Goal: Task Accomplishment & Management: Complete application form

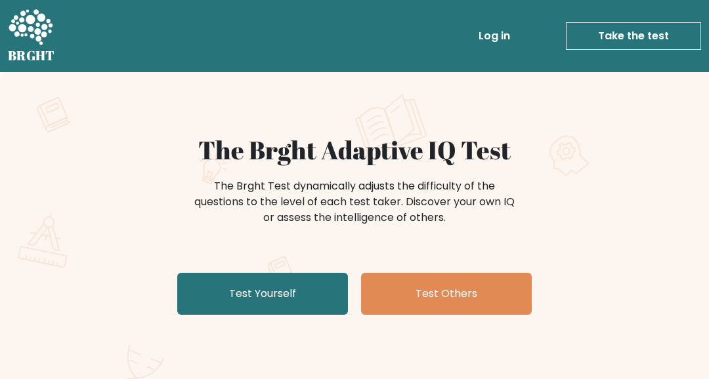
click at [308, 295] on link "Test Yourself" at bounding box center [262, 294] width 171 height 42
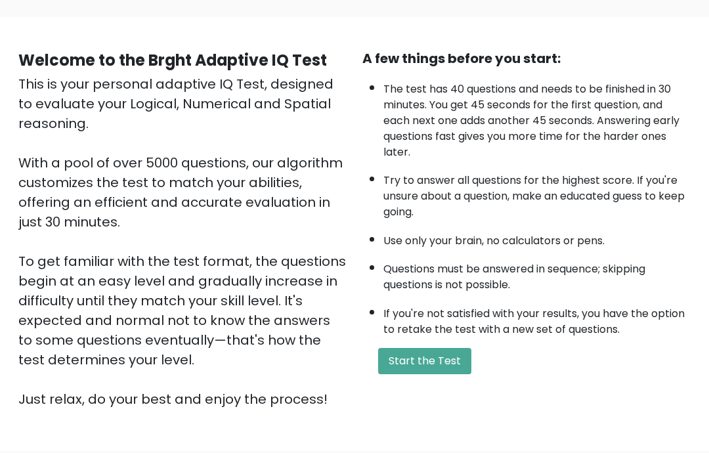
scroll to position [86, 0]
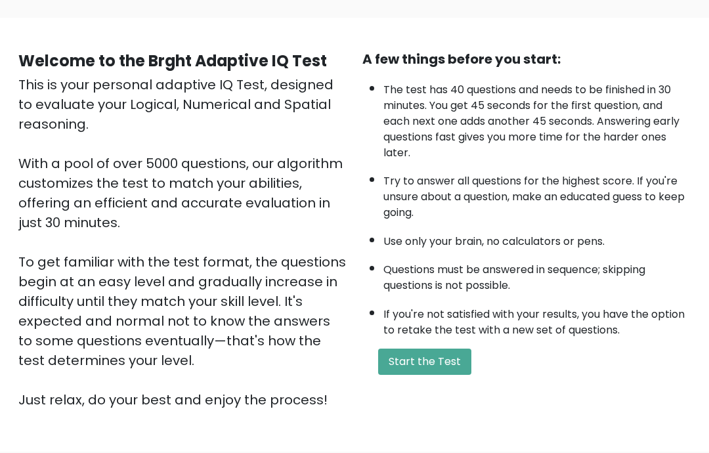
click at [423, 375] on button "Start the Test" at bounding box center [424, 361] width 93 height 26
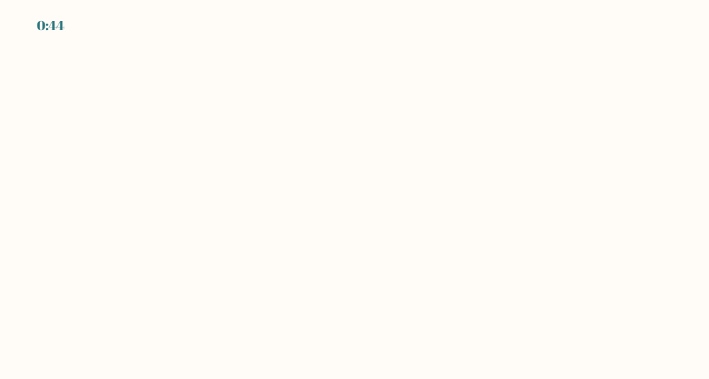
click at [425, 343] on body "0:44" at bounding box center [354, 189] width 709 height 379
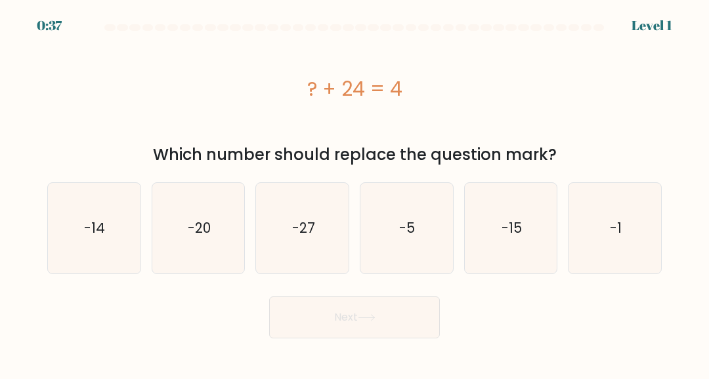
click at [209, 250] on icon "-20" at bounding box center [198, 228] width 91 height 91
click at [354, 193] on input "b. -20" at bounding box center [354, 191] width 1 height 3
radio input "true"
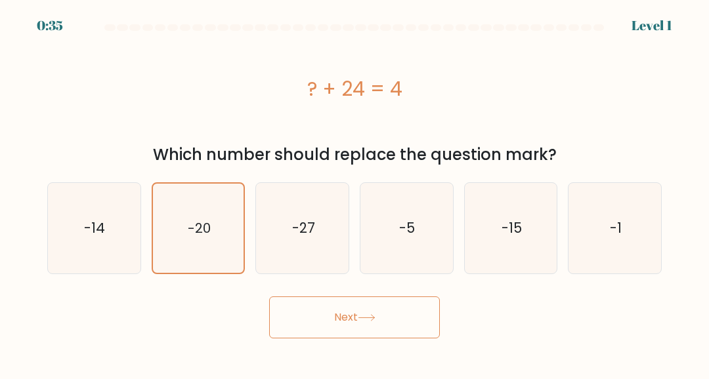
click at [357, 315] on button "Next" at bounding box center [354, 318] width 171 height 42
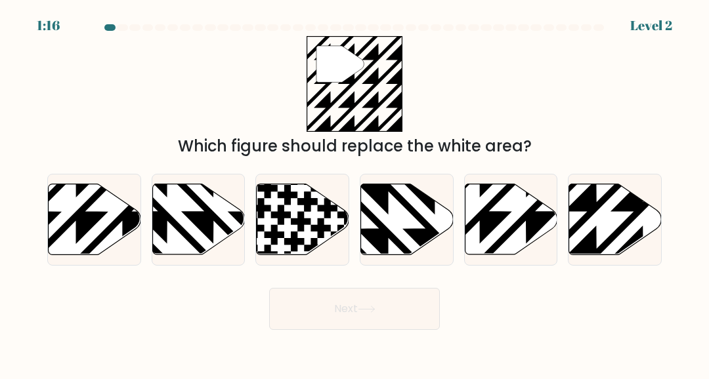
click at [79, 248] on icon at bounding box center [95, 219] width 93 height 71
click at [354, 193] on input "a." at bounding box center [354, 191] width 1 height 3
radio input "true"
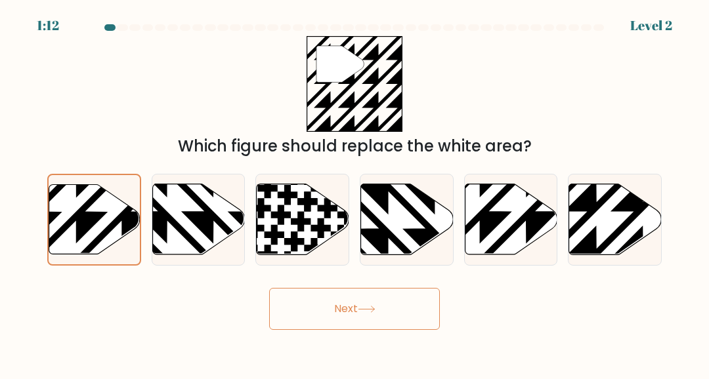
click at [604, 249] on icon at bounding box center [643, 258] width 186 height 186
click at [355, 193] on input "f." at bounding box center [354, 191] width 1 height 3
radio input "true"
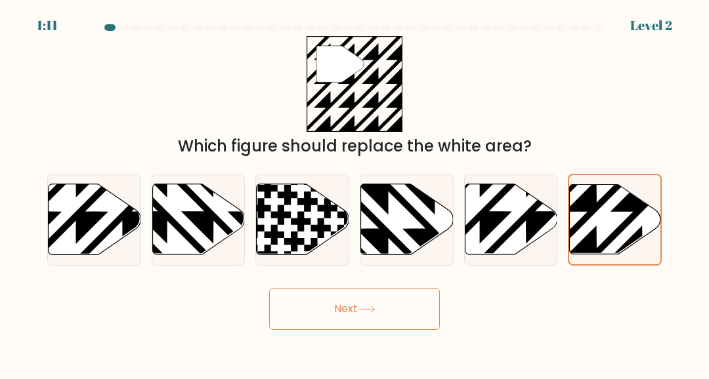
click at [371, 315] on button "Next" at bounding box center [354, 309] width 171 height 42
click at [390, 302] on button "Next" at bounding box center [354, 309] width 171 height 42
click at [620, 238] on icon at bounding box center [615, 219] width 91 height 70
click at [355, 193] on input "f." at bounding box center [354, 191] width 1 height 3
click at [360, 310] on button "Next" at bounding box center [354, 309] width 171 height 42
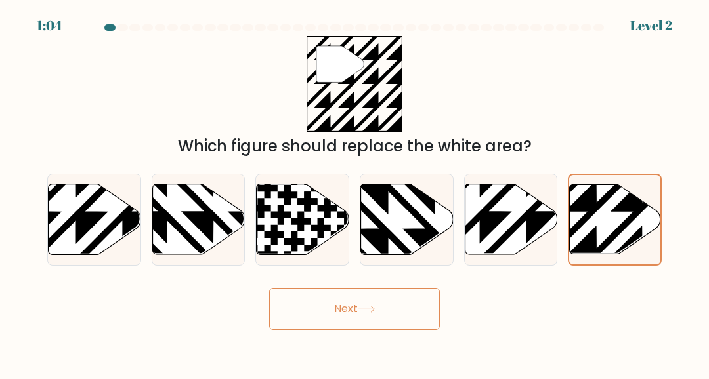
click at [389, 316] on button "Next" at bounding box center [354, 309] width 171 height 42
click at [374, 312] on icon at bounding box center [366, 309] width 16 height 6
click at [374, 311] on icon at bounding box center [366, 309] width 16 height 6
click at [354, 316] on button "Next" at bounding box center [354, 309] width 171 height 42
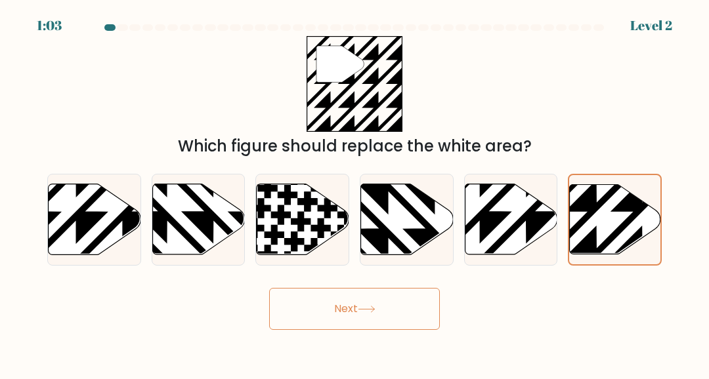
click at [349, 329] on button "Next" at bounding box center [354, 309] width 171 height 42
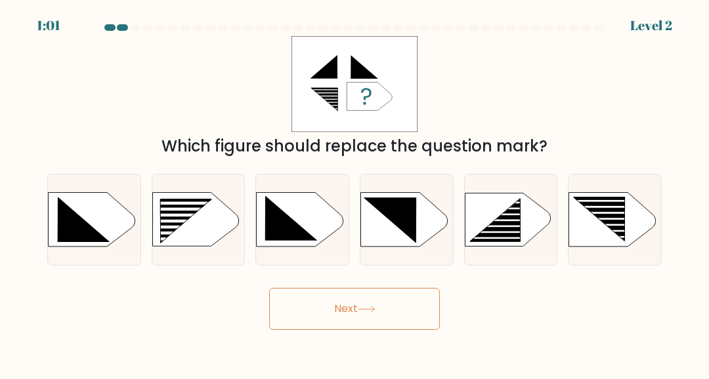
click at [654, 89] on div "Which figure should replace the question mark?" at bounding box center [354, 97] width 630 height 122
click at [184, 231] on rect at bounding box center [156, 199] width 240 height 183
click at [354, 193] on input "b." at bounding box center [354, 191] width 1 height 3
radio input "true"
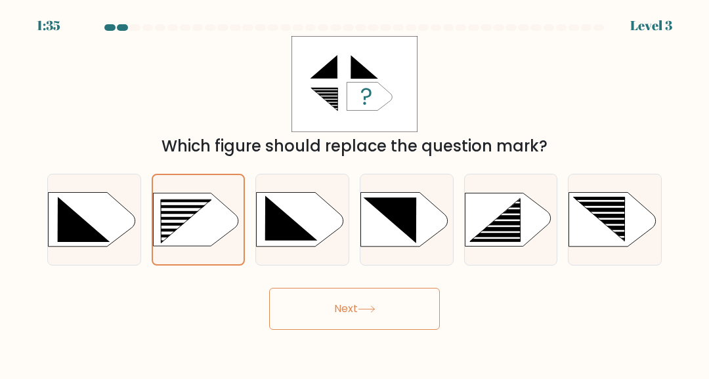
click at [341, 298] on button "Next" at bounding box center [354, 309] width 171 height 42
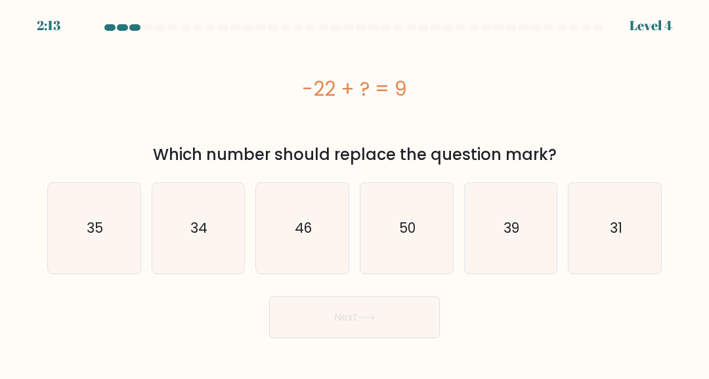
click at [397, 27] on div at bounding box center [397, 27] width 11 height 7
click at [636, 201] on icon "31" at bounding box center [615, 228] width 91 height 91
click at [355, 193] on input "f. 31" at bounding box center [354, 191] width 1 height 3
radio input "true"
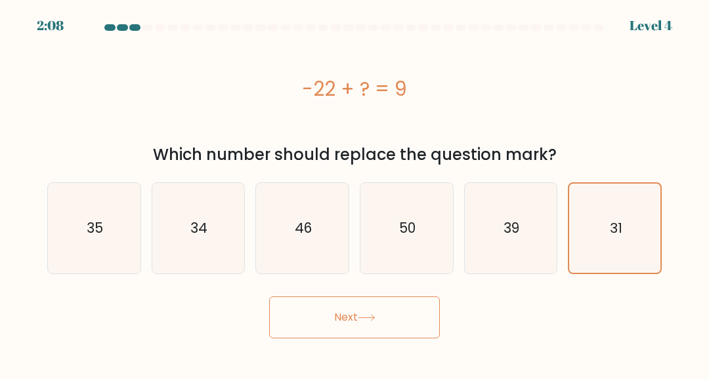
click at [390, 347] on body "2:08 Level 4 a." at bounding box center [354, 189] width 709 height 379
click at [400, 335] on button "Next" at bounding box center [354, 318] width 171 height 42
click at [379, 318] on button "Next" at bounding box center [354, 318] width 171 height 42
click at [332, 333] on button "Next" at bounding box center [354, 318] width 171 height 42
click at [614, 247] on icon "31" at bounding box center [614, 228] width 89 height 89
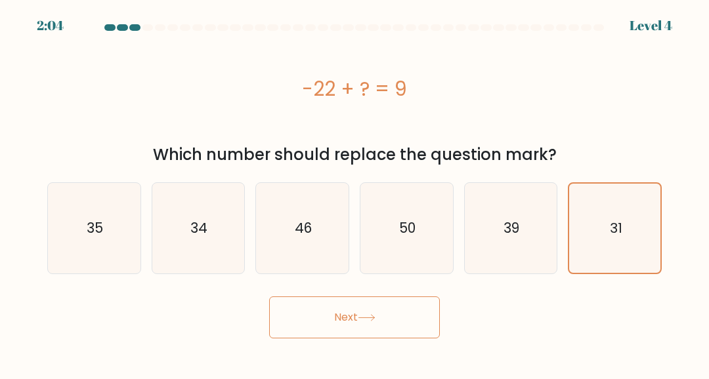
click at [355, 193] on input "f. 31" at bounding box center [354, 191] width 1 height 3
click at [352, 338] on button "Next" at bounding box center [354, 318] width 171 height 42
click at [352, 337] on button "Next" at bounding box center [354, 318] width 171 height 42
click at [340, 321] on button "Next" at bounding box center [354, 318] width 171 height 42
click at [370, 316] on icon at bounding box center [367, 317] width 18 height 7
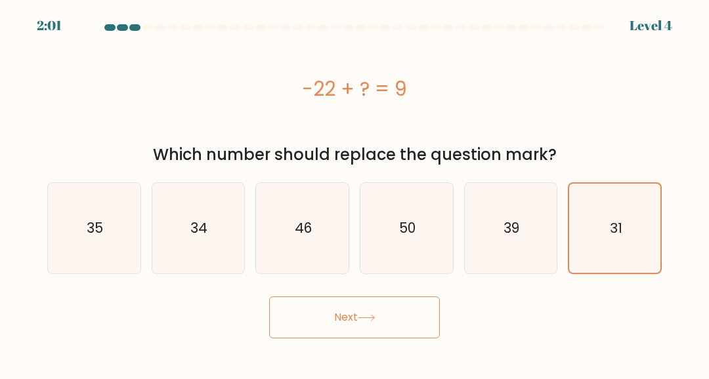
click at [370, 315] on icon at bounding box center [367, 317] width 18 height 7
click at [373, 326] on button "Next" at bounding box center [354, 318] width 171 height 42
click at [381, 333] on button "Next" at bounding box center [354, 318] width 171 height 42
click at [606, 235] on icon "31" at bounding box center [614, 228] width 89 height 89
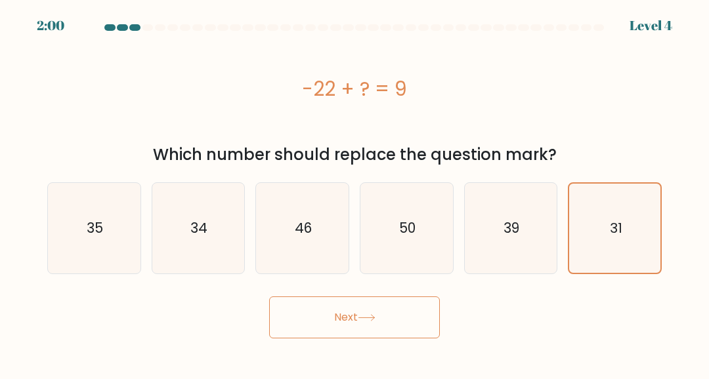
click at [355, 193] on input "f. 31" at bounding box center [354, 191] width 1 height 3
click at [605, 234] on icon "31" at bounding box center [614, 228] width 89 height 89
click at [355, 193] on input "f. 31" at bounding box center [354, 191] width 1 height 3
click at [376, 338] on button "Next" at bounding box center [354, 318] width 171 height 42
click at [512, 239] on icon "39" at bounding box center [510, 228] width 91 height 91
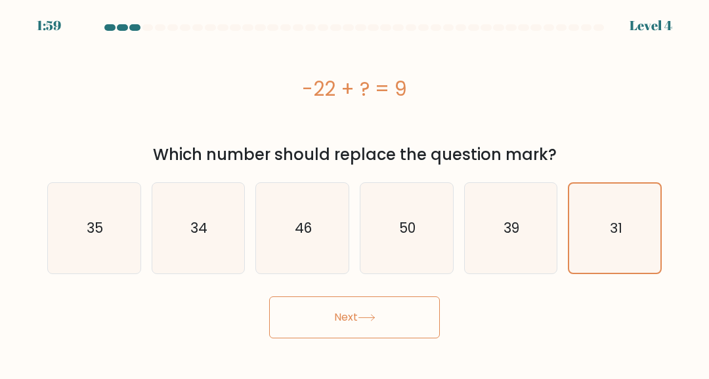
click at [355, 193] on input "e. 39" at bounding box center [354, 191] width 1 height 3
radio input "true"
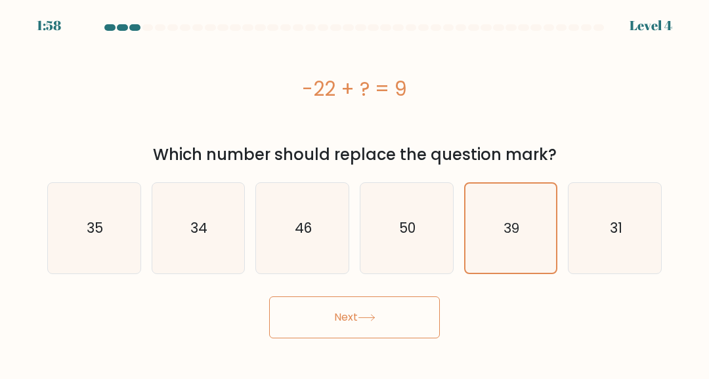
click at [486, 255] on icon "39" at bounding box center [510, 228] width 89 height 89
click at [355, 193] on input "e. 39" at bounding box center [354, 191] width 1 height 3
click at [599, 239] on icon "31" at bounding box center [615, 228] width 91 height 91
click at [355, 193] on input "f. 31" at bounding box center [354, 191] width 1 height 3
radio input "true"
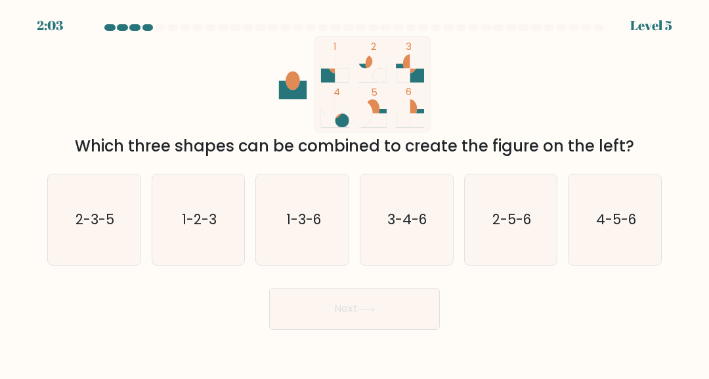
click at [293, 240] on icon "1-3-6" at bounding box center [302, 220] width 91 height 91
click at [354, 193] on input "c. 1-3-6" at bounding box center [354, 191] width 1 height 3
radio input "true"
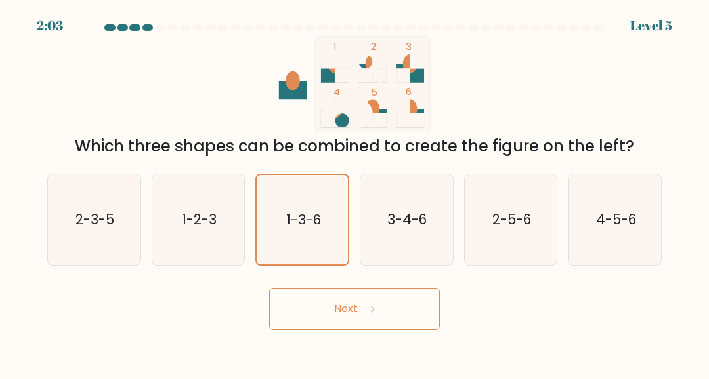
click at [305, 301] on button "Next" at bounding box center [354, 309] width 171 height 42
click at [320, 322] on button "Next" at bounding box center [354, 309] width 171 height 42
click at [303, 309] on button "Next" at bounding box center [354, 309] width 171 height 42
click at [317, 320] on button "Next" at bounding box center [354, 309] width 171 height 42
click at [390, 310] on button "Next" at bounding box center [354, 309] width 171 height 42
